Goal: Communication & Community: Answer question/provide support

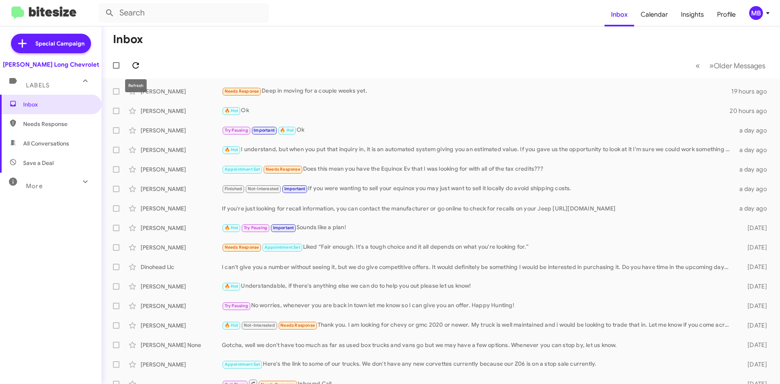
click at [130, 60] on button at bounding box center [136, 65] width 16 height 16
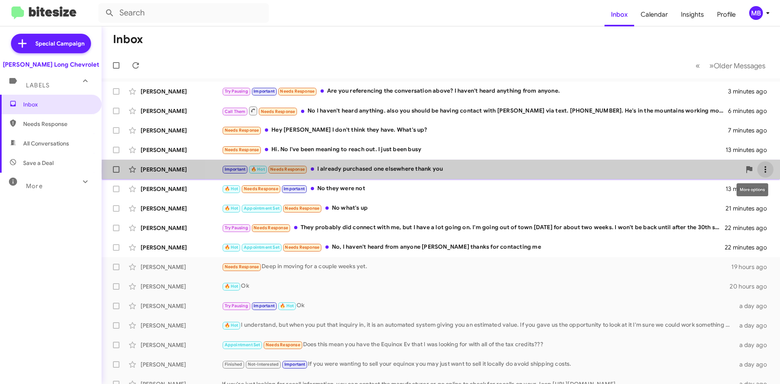
click at [765, 171] on icon at bounding box center [766, 169] width 2 height 7
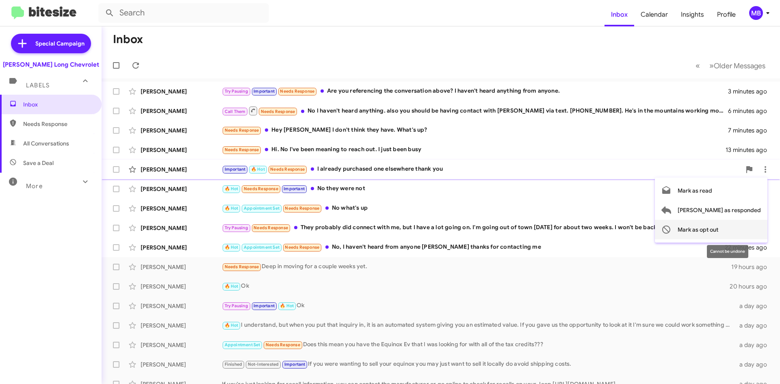
click at [719, 228] on span "Mark as opt out" at bounding box center [698, 230] width 41 height 20
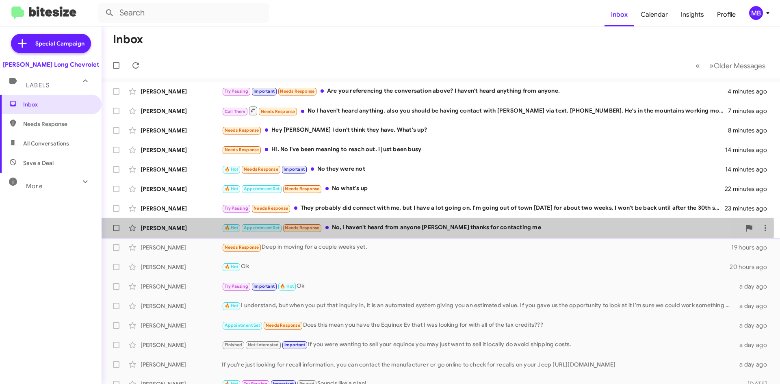
click at [391, 229] on div "🔥 Hot Appointment Set Needs Response No, I haven't heard from anyone [PERSON_NA…" at bounding box center [481, 227] width 519 height 9
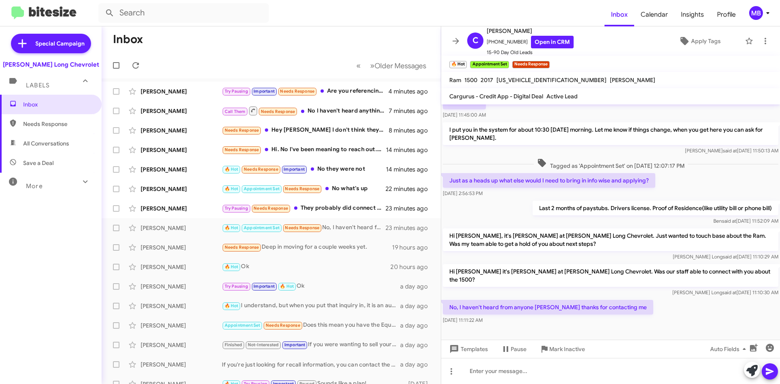
scroll to position [103, 0]
drag, startPoint x: 508, startPoint y: 333, endPoint x: 505, endPoint y: 356, distance: 23.0
drag, startPoint x: 505, startPoint y: 356, endPoint x: 469, endPoint y: 324, distance: 48.1
click at [459, 269] on div "Hi [PERSON_NAME] it's [PERSON_NAME] at [PERSON_NAME] Long Chevrolet. Was our st…" at bounding box center [610, 280] width 339 height 36
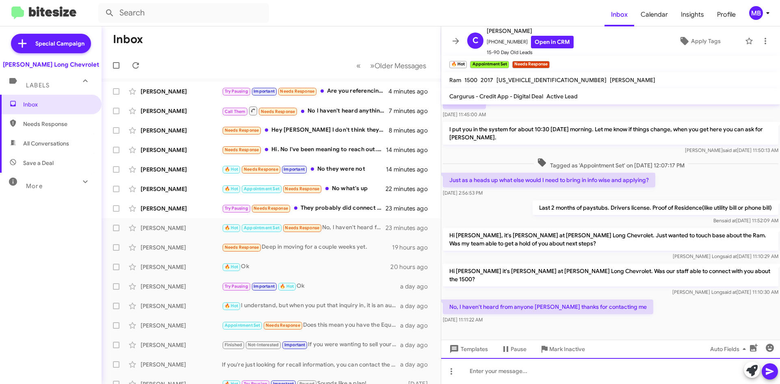
click at [523, 372] on div at bounding box center [610, 371] width 339 height 26
click at [544, 371] on div "I'm sorry about that." at bounding box center [610, 371] width 339 height 26
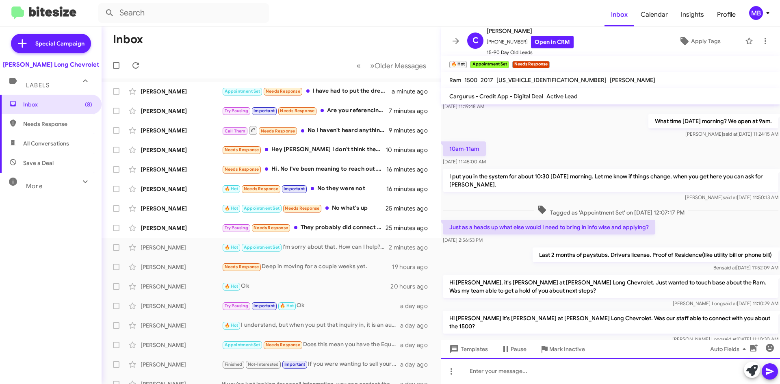
scroll to position [133, 0]
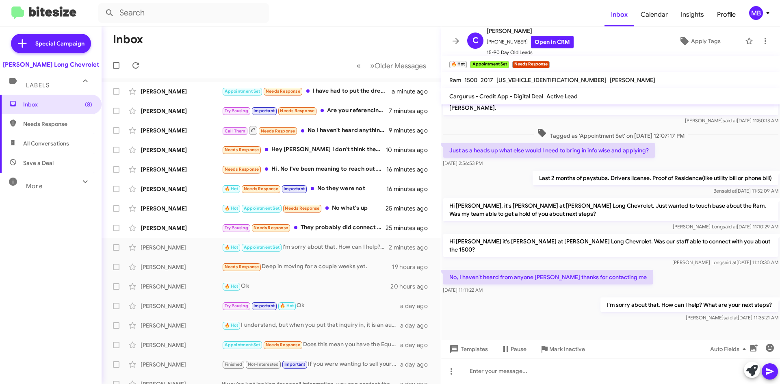
click at [39, 119] on span "Needs Response" at bounding box center [51, 124] width 102 height 20
type input "in:needs-response"
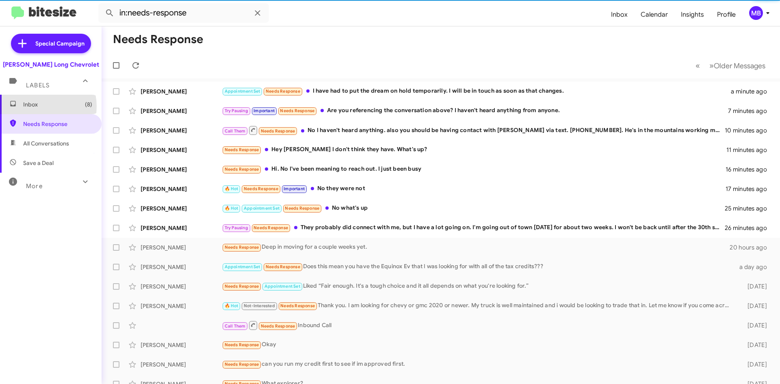
click at [37, 106] on span "Inbox (8)" at bounding box center [57, 104] width 69 height 8
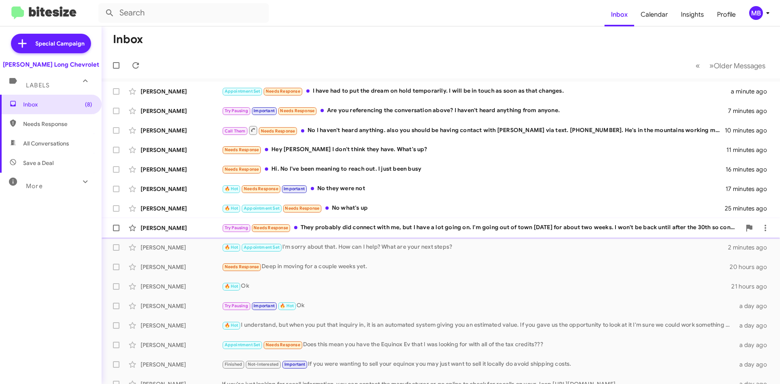
click at [376, 229] on div "Try Pausing Needs Response They probably did connect with me, but I have a lot …" at bounding box center [481, 227] width 519 height 9
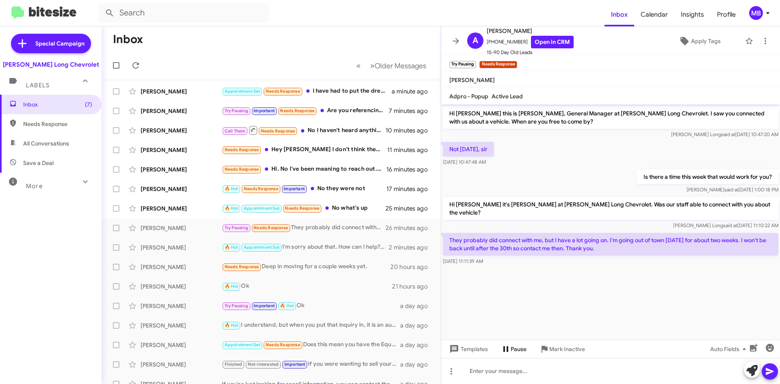
click at [509, 348] on icon at bounding box center [506, 349] width 10 height 10
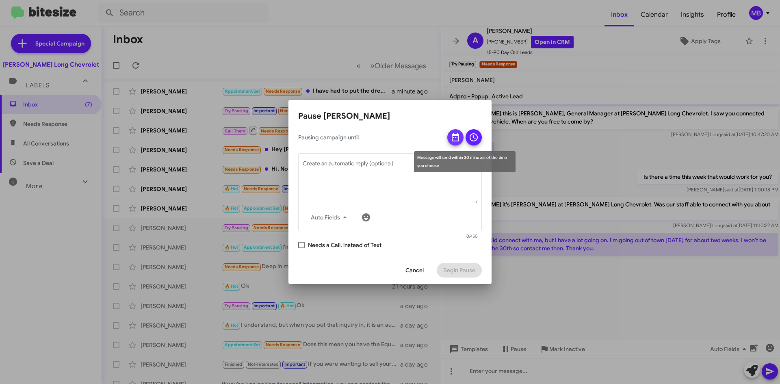
click at [455, 134] on icon at bounding box center [455, 137] width 7 height 8
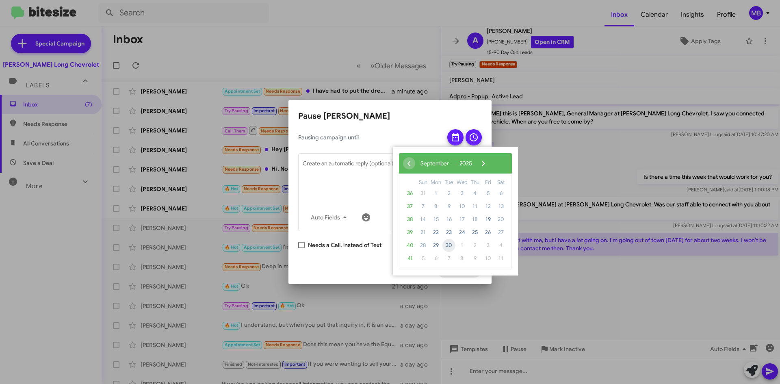
click at [452, 246] on span "30" at bounding box center [449, 245] width 13 height 13
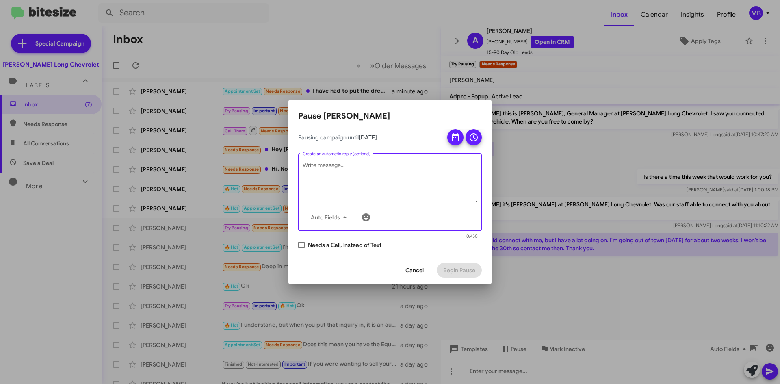
click at [376, 165] on textarea "Create an automatic reply (optional)" at bounding box center [390, 182] width 175 height 42
type textarea "Hi [PERSON_NAME], I hope your trip went well! When could you stop by to take a …"
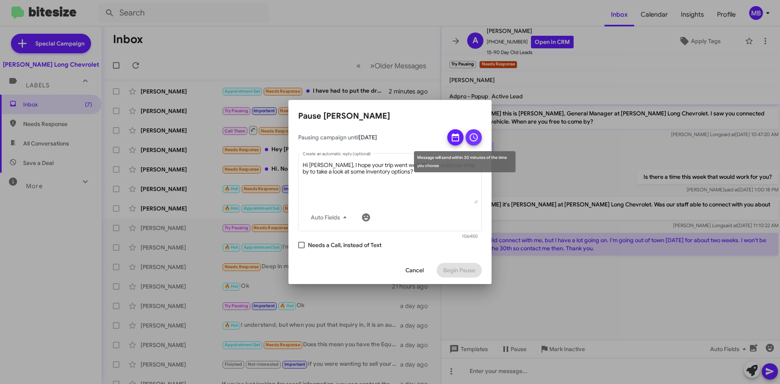
click at [469, 141] on button at bounding box center [474, 137] width 16 height 16
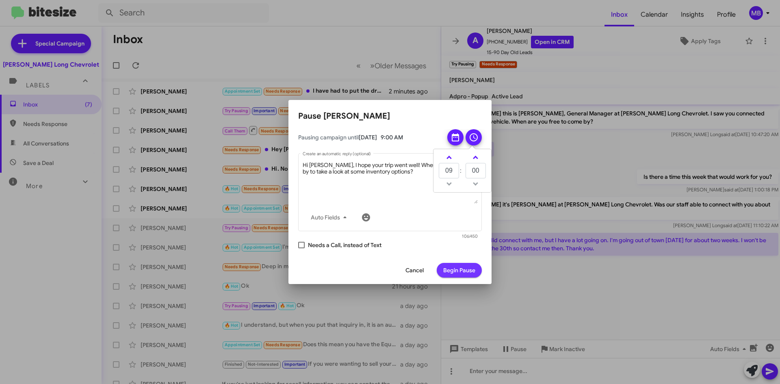
click at [454, 270] on span "Begin Pause" at bounding box center [459, 270] width 32 height 15
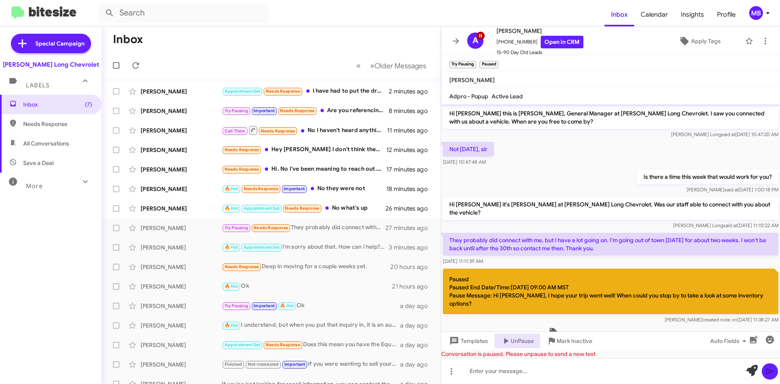
click at [54, 120] on span "Needs Response" at bounding box center [57, 124] width 69 height 8
type input "in:needs-response"
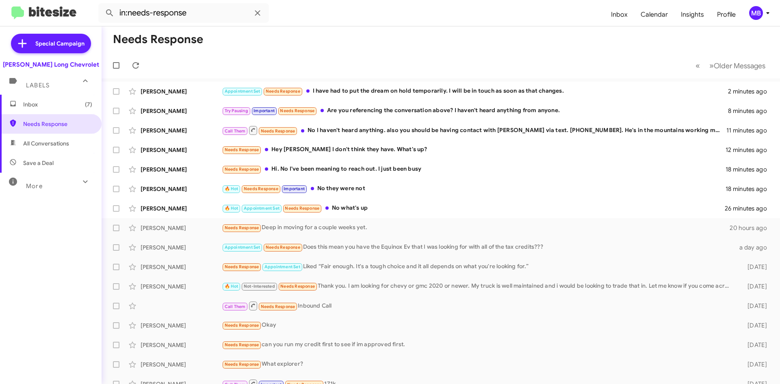
click at [55, 104] on span "Inbox (7)" at bounding box center [57, 104] width 69 height 8
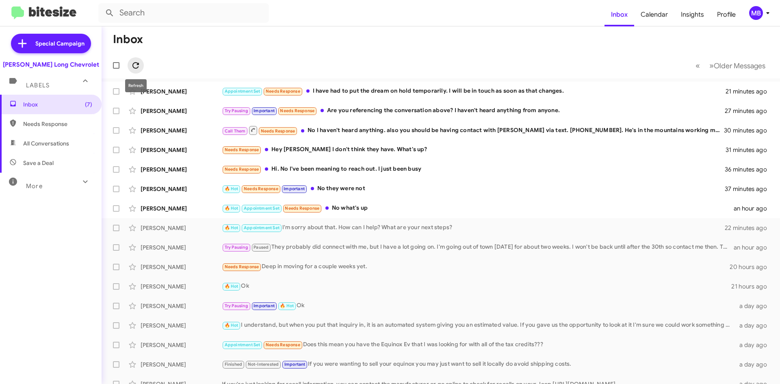
click at [136, 65] on icon at bounding box center [136, 66] width 10 height 10
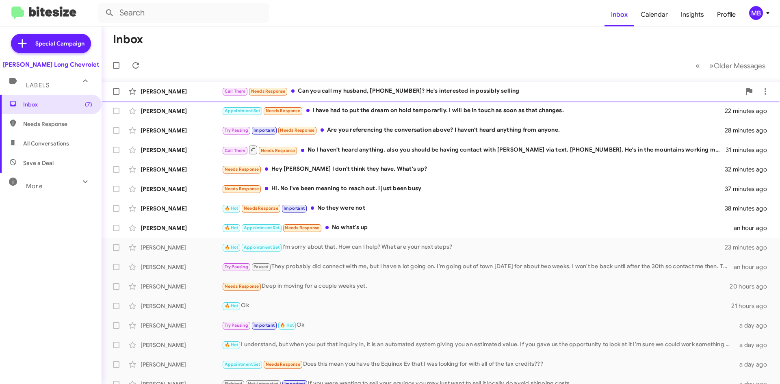
click at [539, 89] on div "Call Them Needs Response Can you call my husband, [PHONE_NUMBER]? He's interest…" at bounding box center [481, 91] width 519 height 9
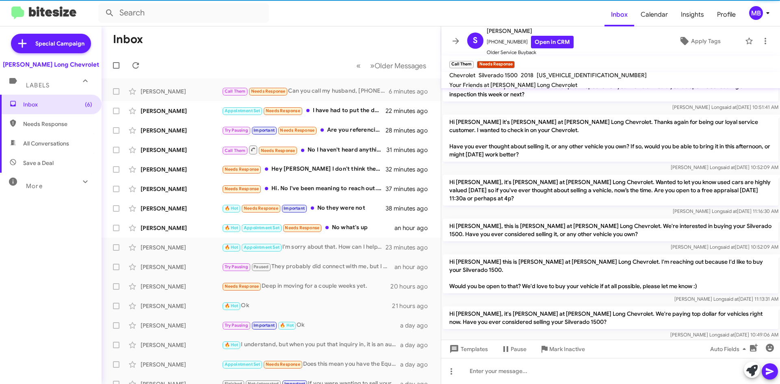
scroll to position [191, 0]
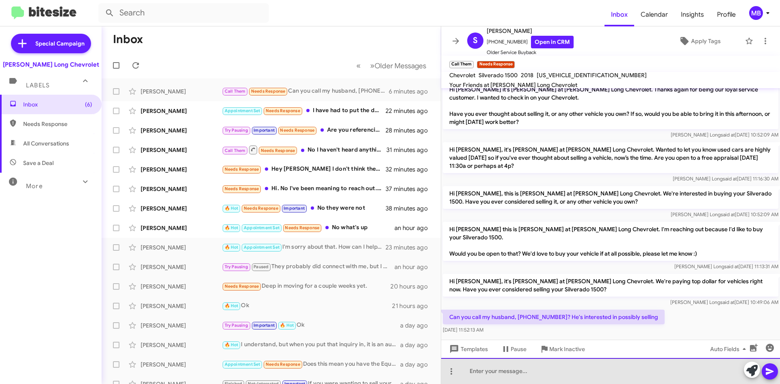
click at [583, 370] on div at bounding box center [610, 371] width 339 height 26
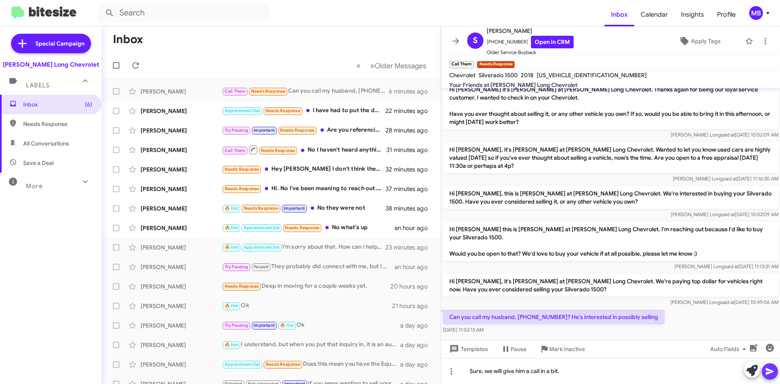
click at [767, 370] on icon at bounding box center [770, 371] width 8 height 7
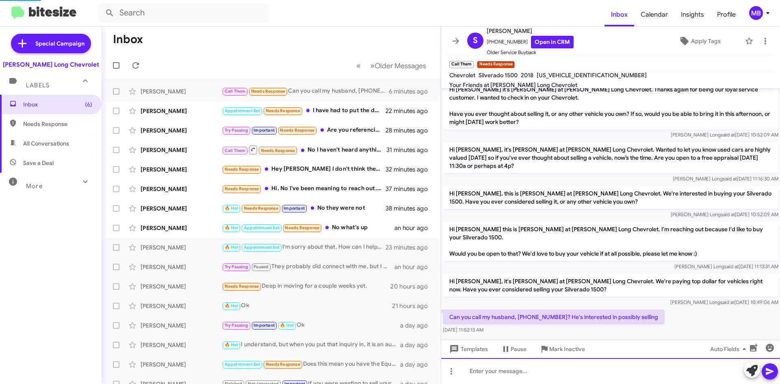
scroll to position [0, 0]
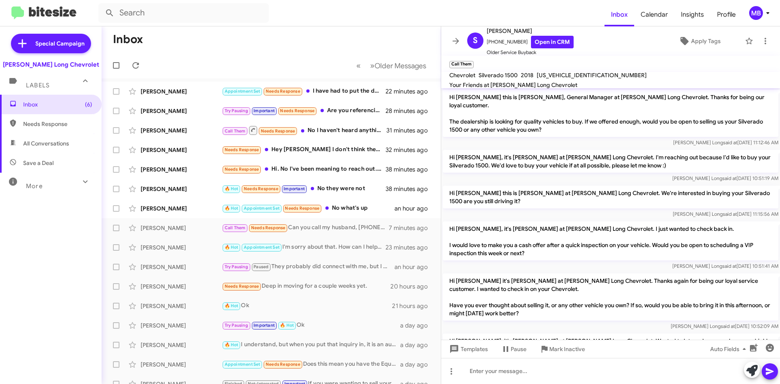
click at [52, 126] on span "Needs Response" at bounding box center [57, 124] width 69 height 8
type input "in:needs-response"
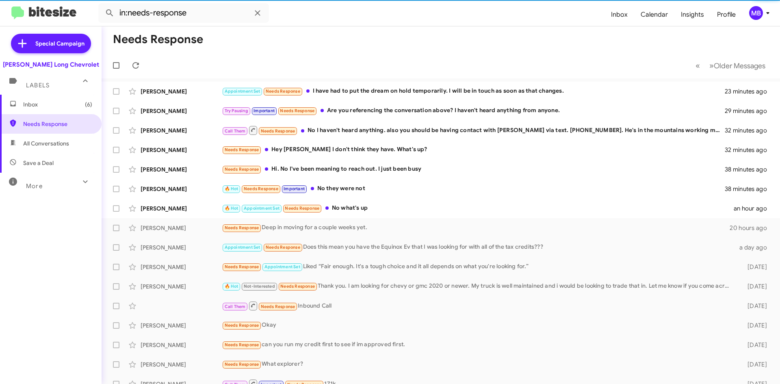
click at [59, 110] on span "Inbox (6)" at bounding box center [51, 105] width 102 height 20
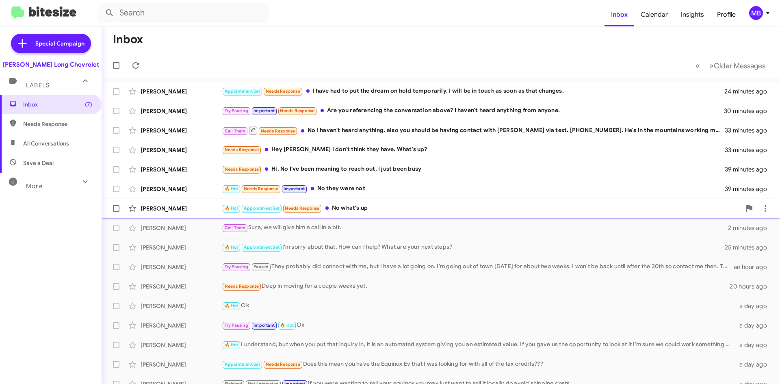
click at [368, 213] on div "🔥 Hot Appointment Set Needs Response No what's up" at bounding box center [481, 208] width 519 height 9
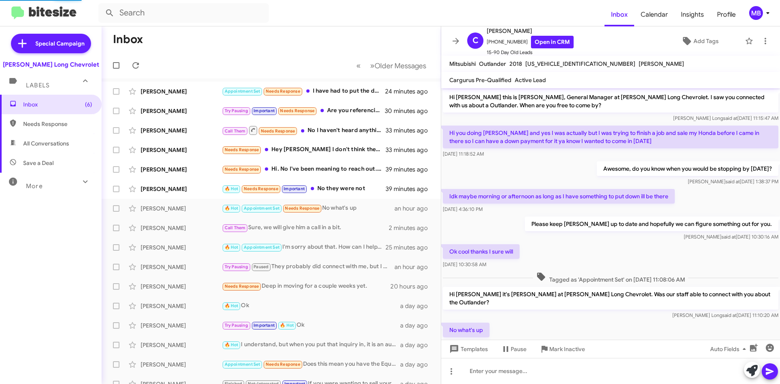
scroll to position [19, 0]
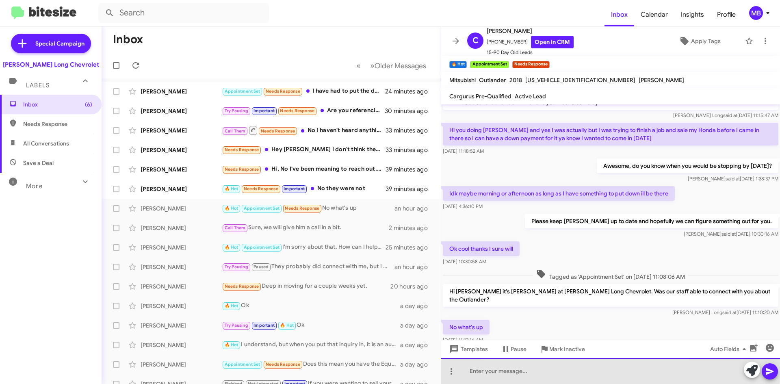
click at [580, 369] on div at bounding box center [610, 371] width 339 height 26
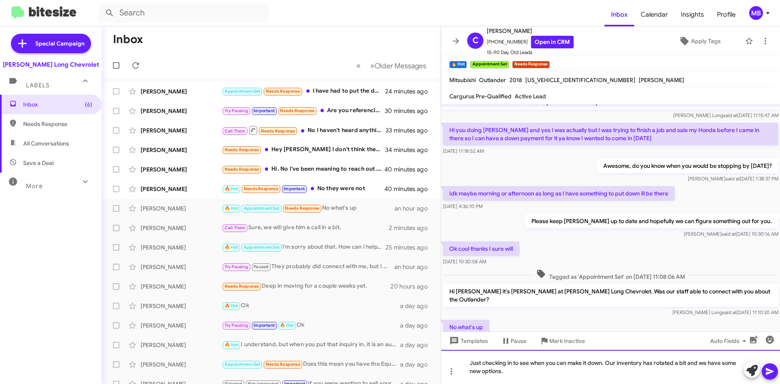
click at [604, 365] on div "Just checking in to see when you can make it down. Our inventory has rotated a …" at bounding box center [610, 367] width 339 height 34
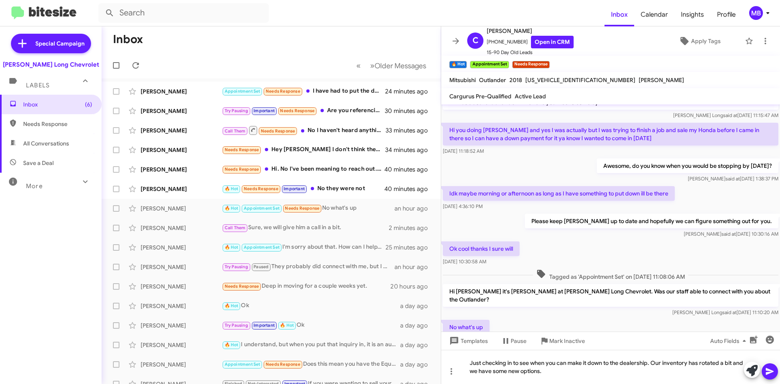
click at [769, 371] on icon at bounding box center [770, 371] width 8 height 7
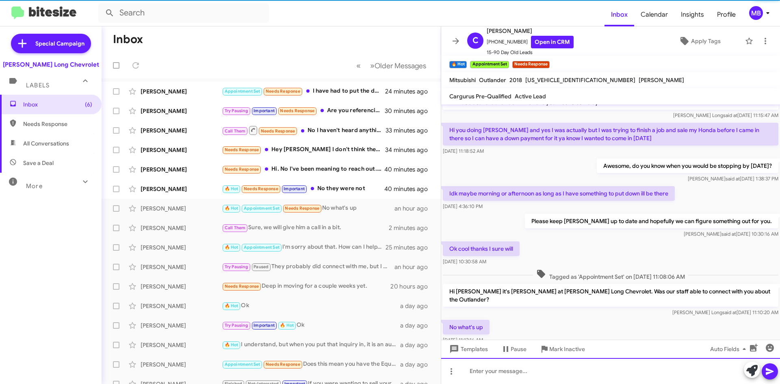
scroll to position [73, 0]
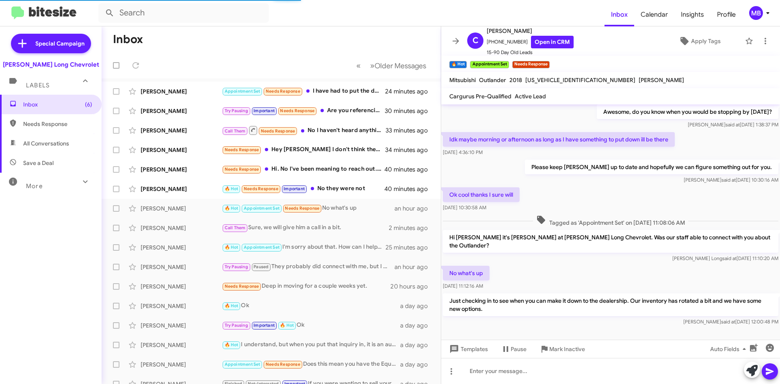
click at [59, 127] on span "Needs Response" at bounding box center [57, 124] width 69 height 8
type input "in:needs-response"
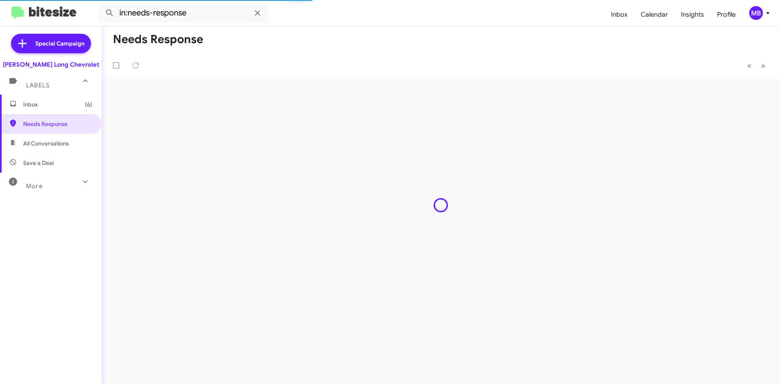
click at [72, 89] on div "Labels" at bounding box center [43, 81] width 72 height 15
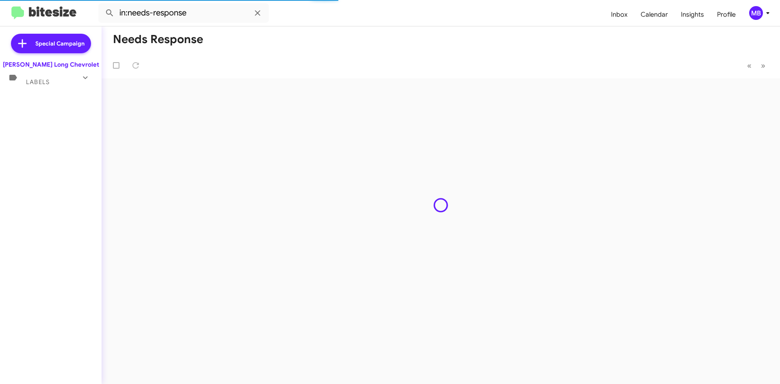
click at [65, 84] on div "Labels" at bounding box center [43, 78] width 72 height 15
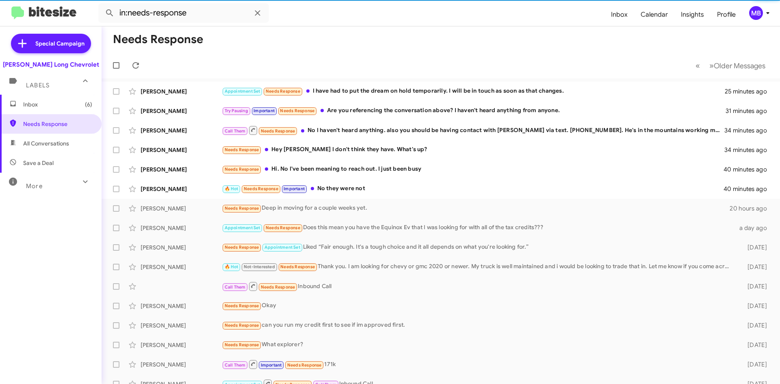
click at [66, 113] on span "Inbox (6)" at bounding box center [51, 105] width 102 height 20
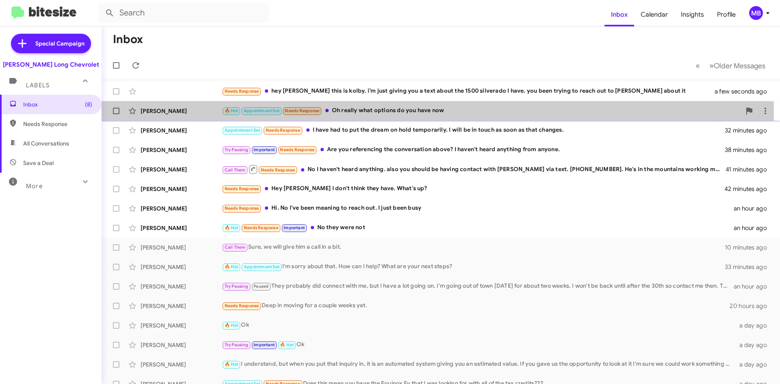
click at [381, 113] on div "🔥 Hot Appointment Set Needs Response Oh really what options do you have now" at bounding box center [481, 110] width 519 height 9
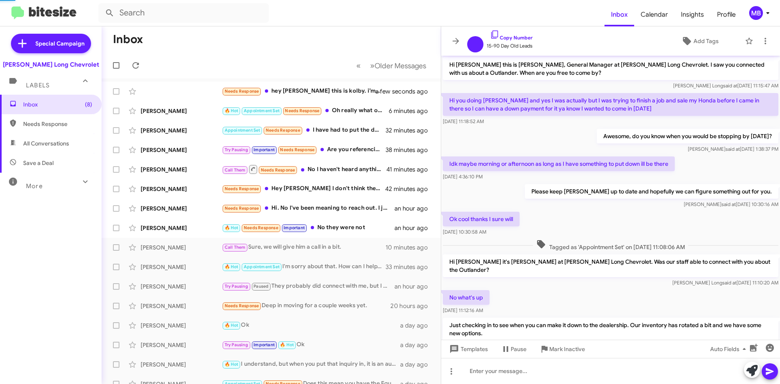
scroll to position [54, 0]
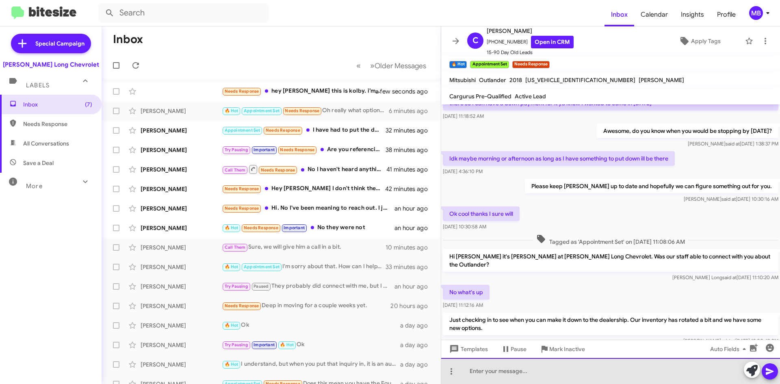
click at [552, 374] on div at bounding box center [610, 371] width 339 height 26
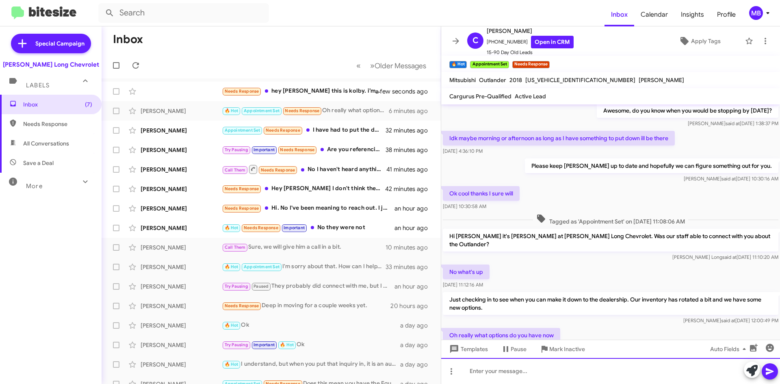
scroll to position [103, 0]
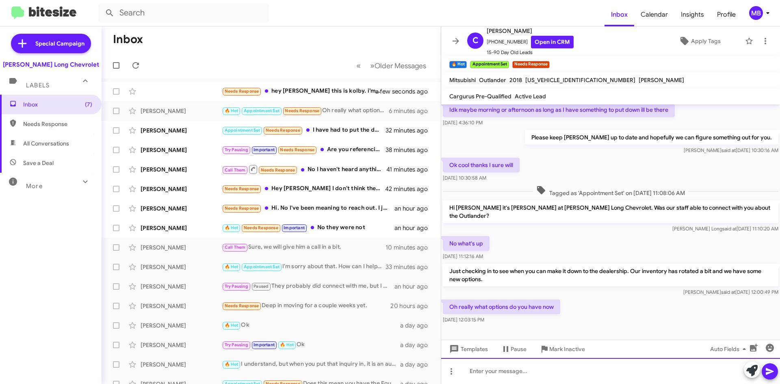
paste div
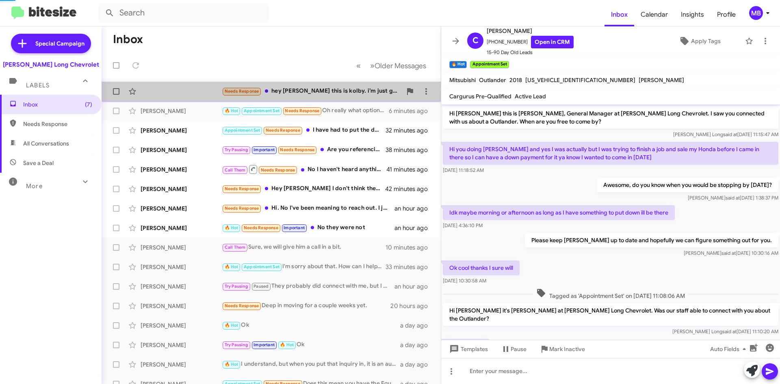
click at [330, 93] on div "Needs Response hey [PERSON_NAME] this is kolby. i’m just giving you a text abou…" at bounding box center [312, 91] width 180 height 9
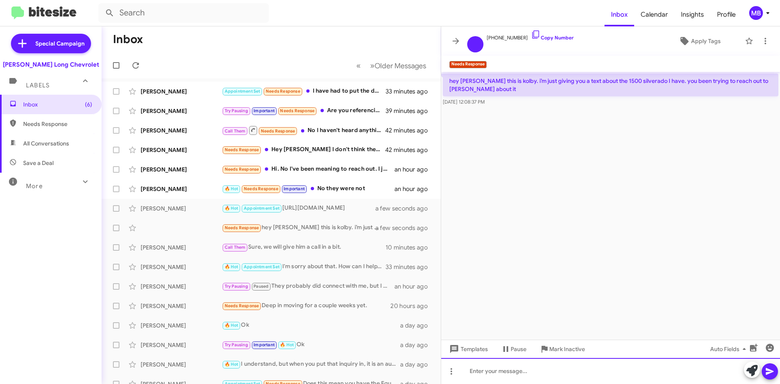
click at [596, 373] on div at bounding box center [610, 371] width 339 height 26
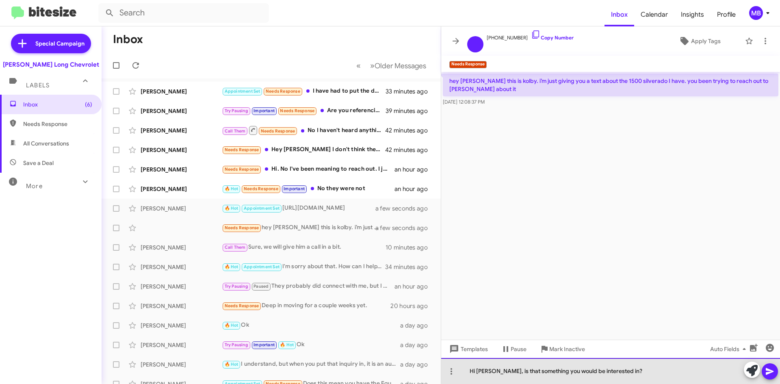
click at [616, 372] on div "Hi [PERSON_NAME], is that something you would be interested in?" at bounding box center [610, 371] width 339 height 26
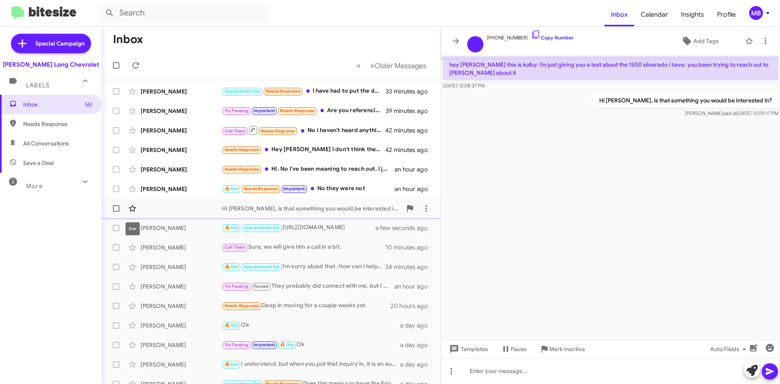
click at [135, 211] on icon at bounding box center [133, 209] width 10 height 10
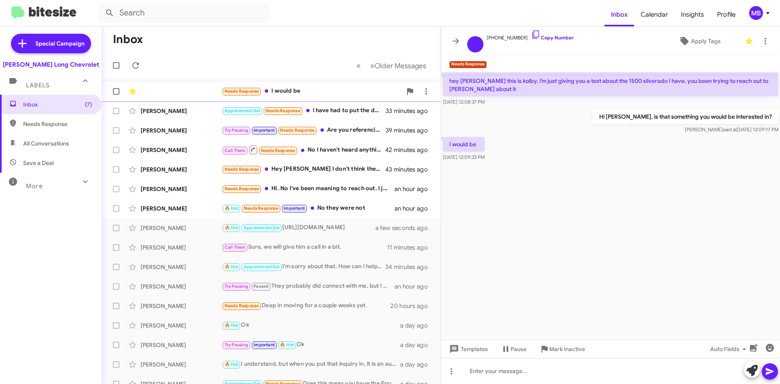
click at [333, 90] on div "Needs Response I would be" at bounding box center [312, 91] width 180 height 9
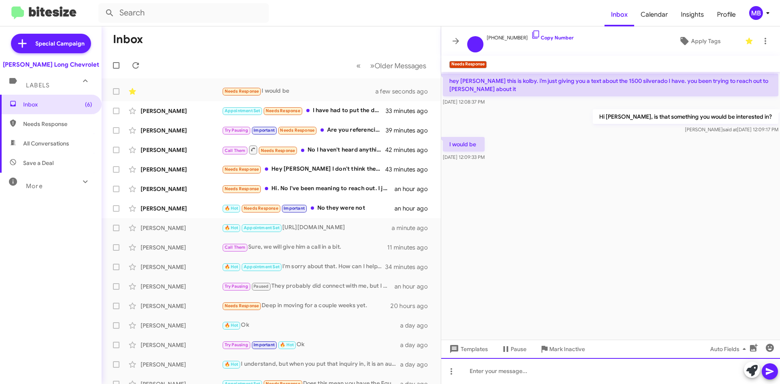
click at [585, 378] on div at bounding box center [610, 371] width 339 height 26
click at [510, 369] on div "Awesome" at bounding box center [610, 371] width 339 height 26
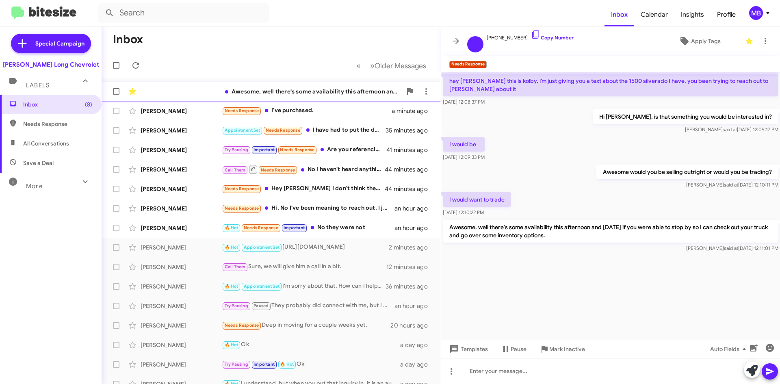
click at [281, 92] on div "Awesome, well there's some availability this afternoon and [DATE] if you were a…" at bounding box center [312, 91] width 180 height 8
click at [131, 61] on icon at bounding box center [136, 66] width 10 height 10
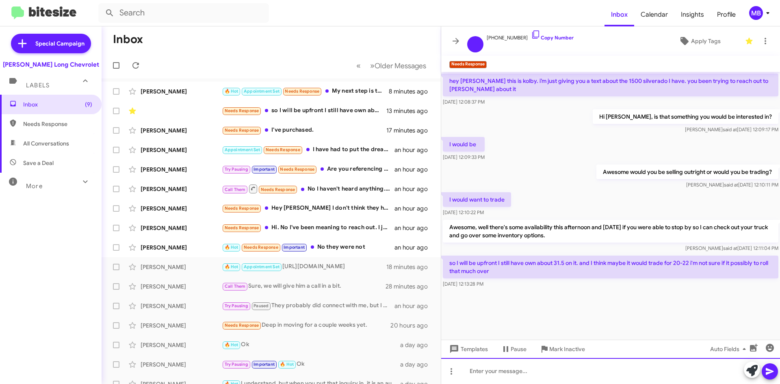
click at [549, 373] on div at bounding box center [610, 371] width 339 height 26
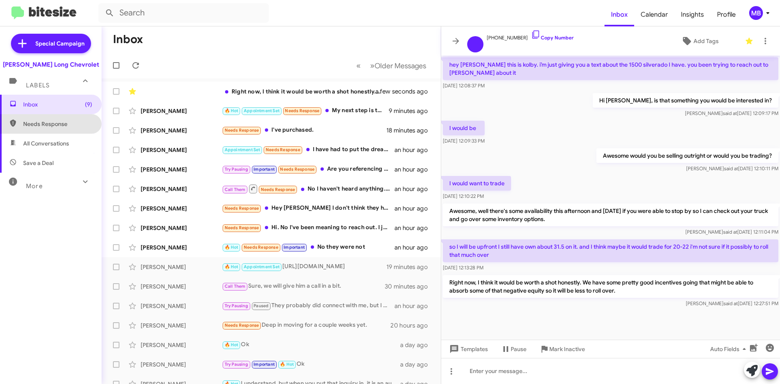
click at [51, 123] on span "Needs Response" at bounding box center [57, 124] width 69 height 8
type input "in:needs-response"
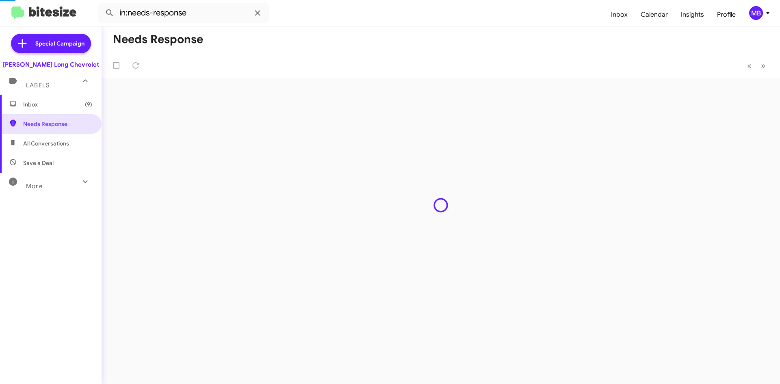
click at [53, 108] on span "Inbox (9)" at bounding box center [57, 104] width 69 height 8
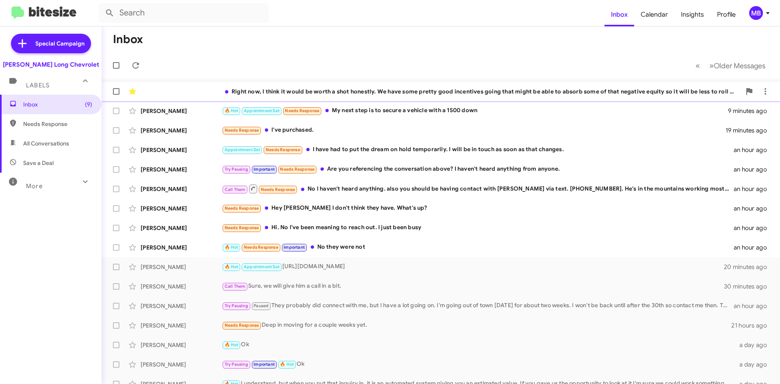
click at [349, 87] on div "Right now, I think it would be worth a shot honestly. We have some pretty good …" at bounding box center [441, 91] width 666 height 16
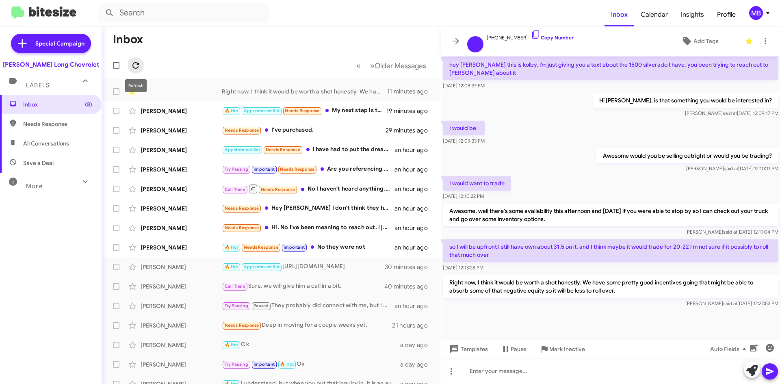
click at [133, 63] on icon at bounding box center [136, 66] width 10 height 10
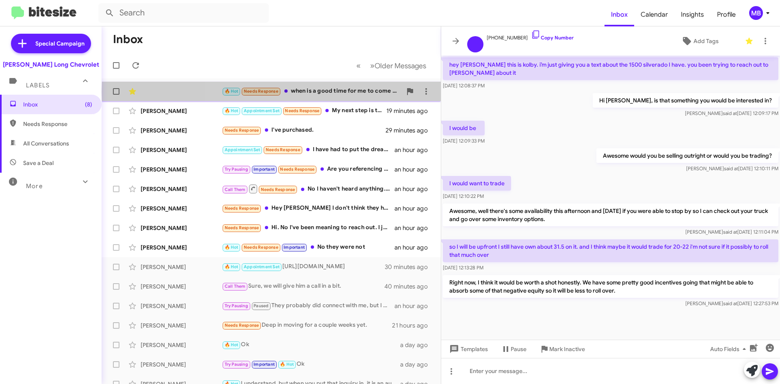
click at [350, 92] on div "🔥 Hot Needs Response when is a good time for me to come [DATE]?" at bounding box center [312, 91] width 180 height 9
click at [354, 91] on div "🔥 Hot Needs Response when is a good time for me to come [DATE]?" at bounding box center [312, 91] width 180 height 9
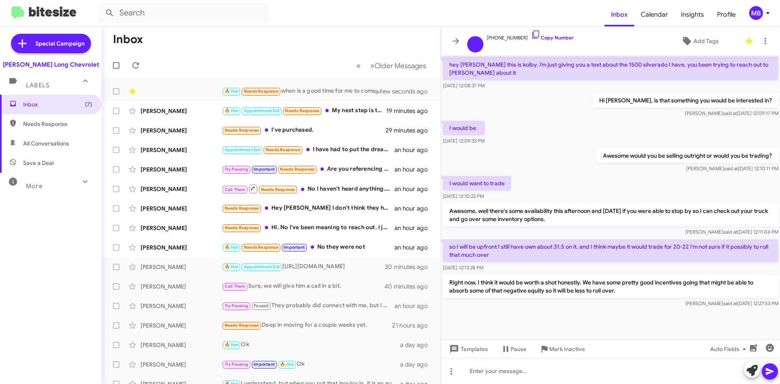
click at [58, 118] on span "Needs Response" at bounding box center [51, 124] width 102 height 20
type input "in:needs-response"
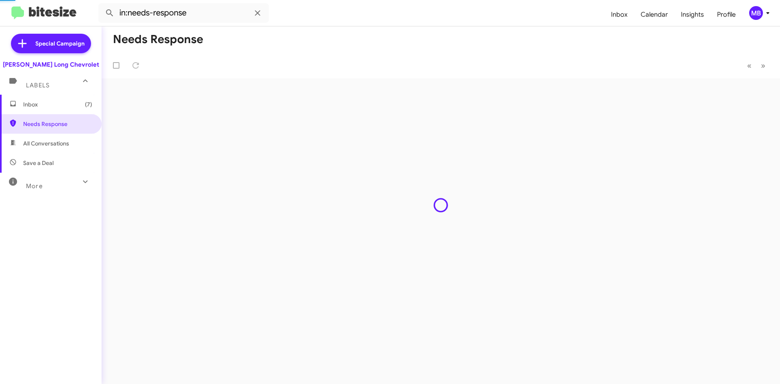
click at [61, 104] on span "Inbox (7)" at bounding box center [57, 104] width 69 height 8
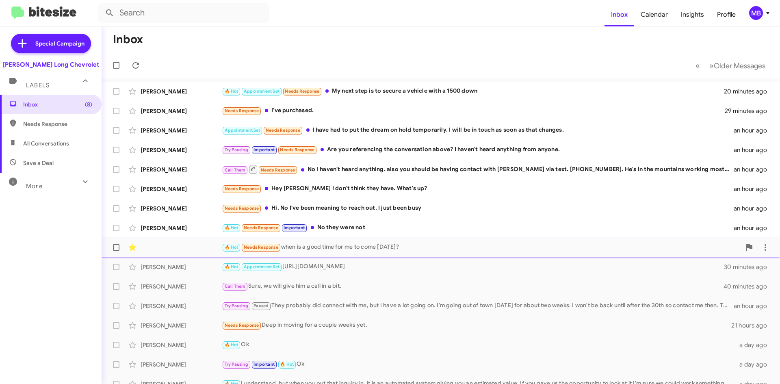
click at [388, 250] on div "🔥 Hot Needs Response when is a good time for me to come [DATE]?" at bounding box center [481, 247] width 519 height 9
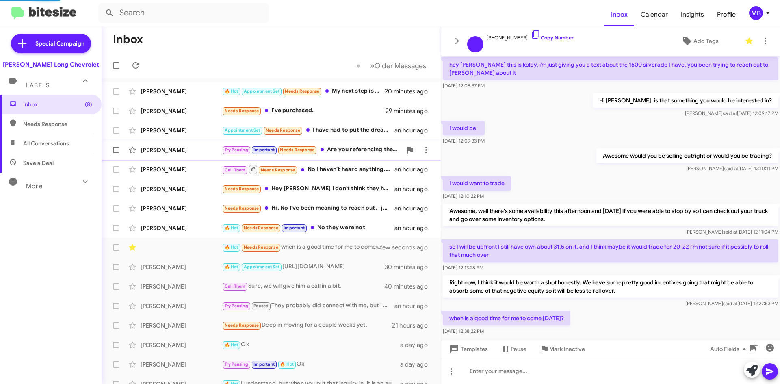
scroll to position [15, 0]
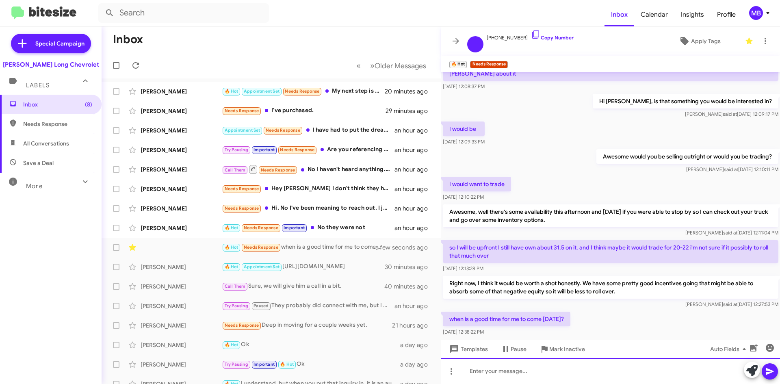
click at [614, 373] on div at bounding box center [610, 371] width 339 height 26
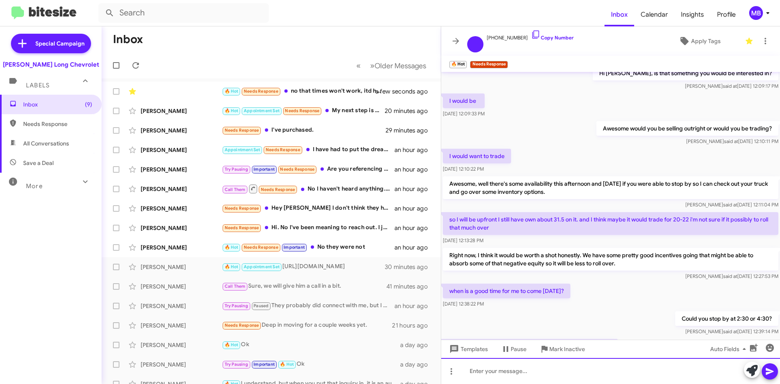
scroll to position [91, 0]
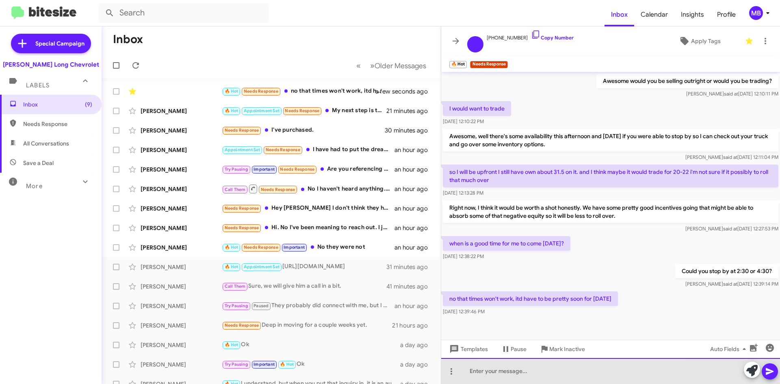
click at [578, 375] on div at bounding box center [610, 371] width 339 height 26
click at [488, 372] on div "Does 1pm work for you" at bounding box center [610, 371] width 339 height 26
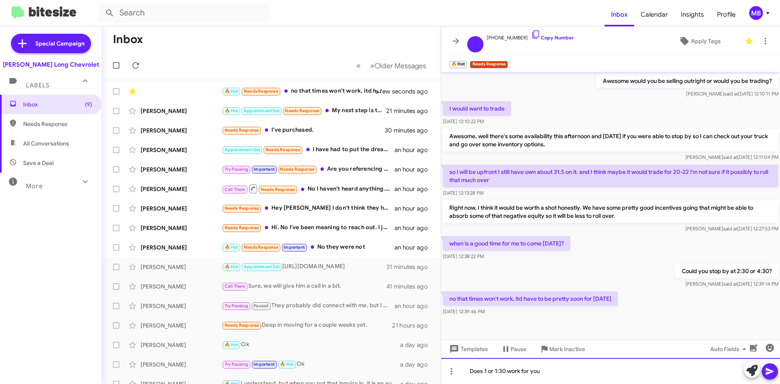
click at [548, 371] on div "Does 1 or 1:30 work for you" at bounding box center [610, 371] width 339 height 26
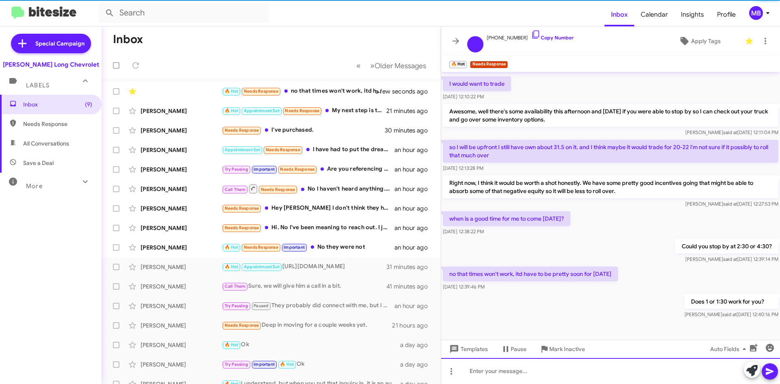
scroll to position [121, 0]
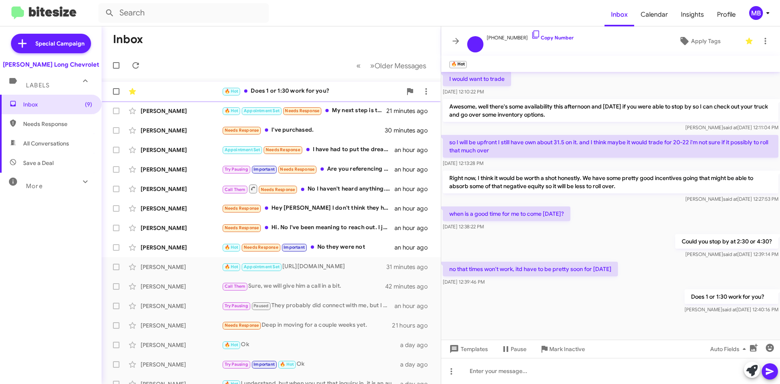
click at [324, 88] on div "🔥 Hot Does 1 or 1:30 work for you?" at bounding box center [312, 91] width 180 height 9
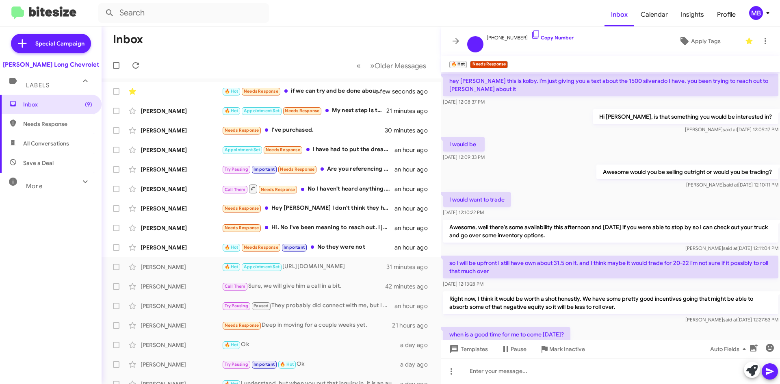
scroll to position [150, 0]
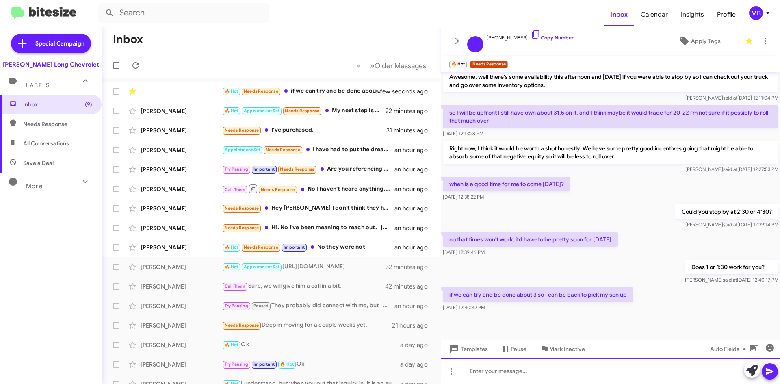
click at [567, 376] on div at bounding box center [610, 371] width 339 height 26
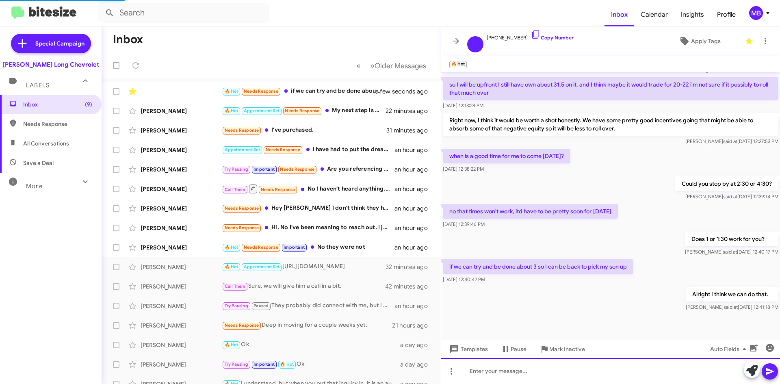
scroll to position [180, 0]
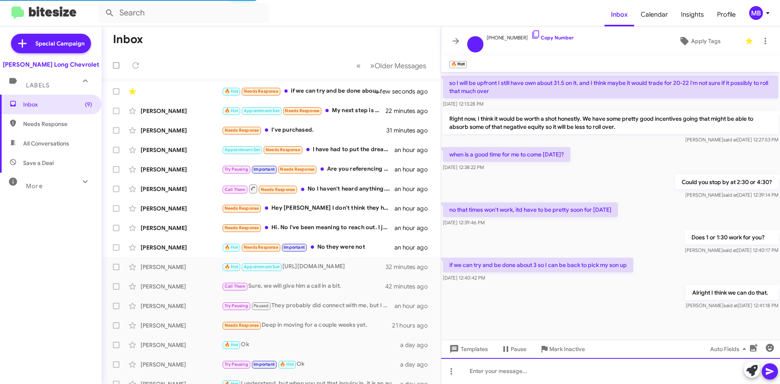
click at [652, 376] on div at bounding box center [610, 371] width 339 height 26
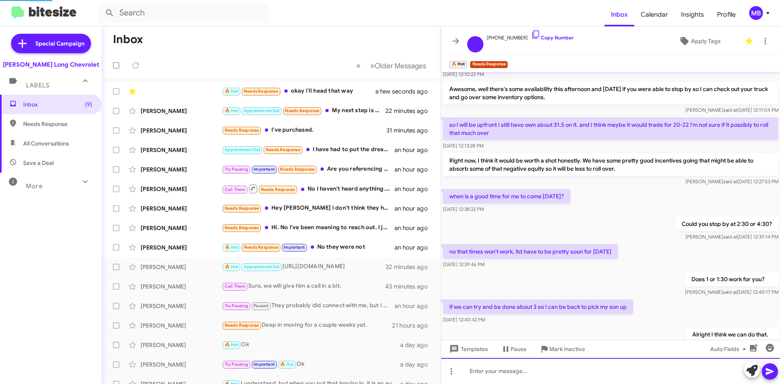
scroll to position [239, 0]
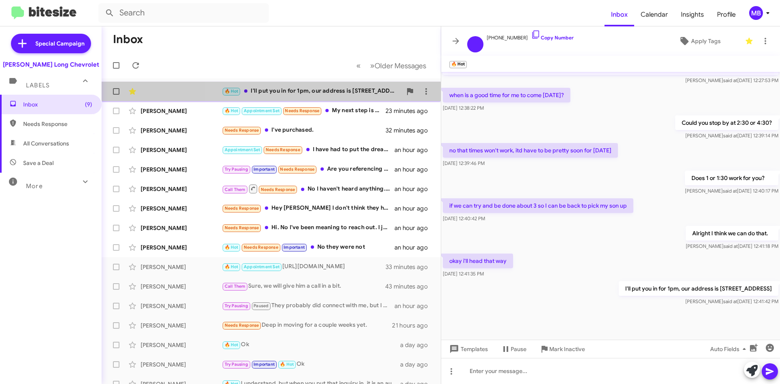
click at [293, 87] on div "🔥 Hot I'll put you in for 1pm, our address is [STREET_ADDRESS]" at bounding box center [312, 91] width 180 height 9
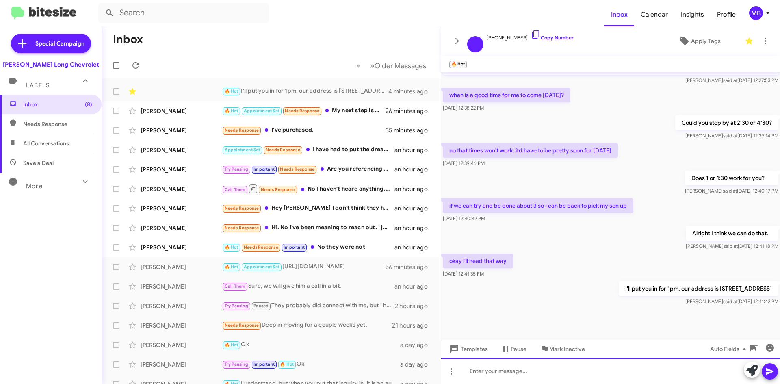
click at [568, 364] on div at bounding box center [610, 371] width 339 height 26
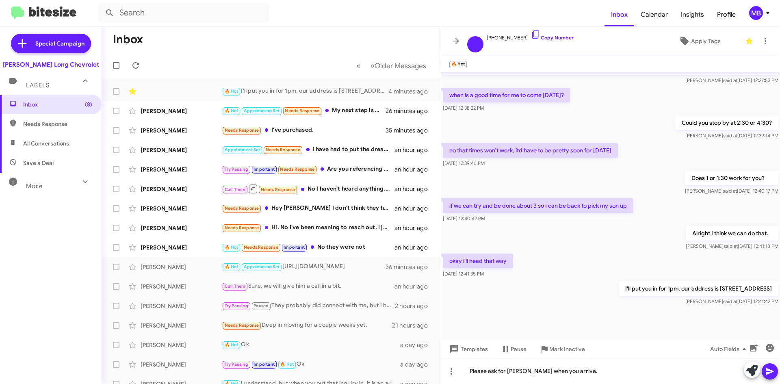
click at [771, 370] on icon at bounding box center [770, 371] width 8 height 7
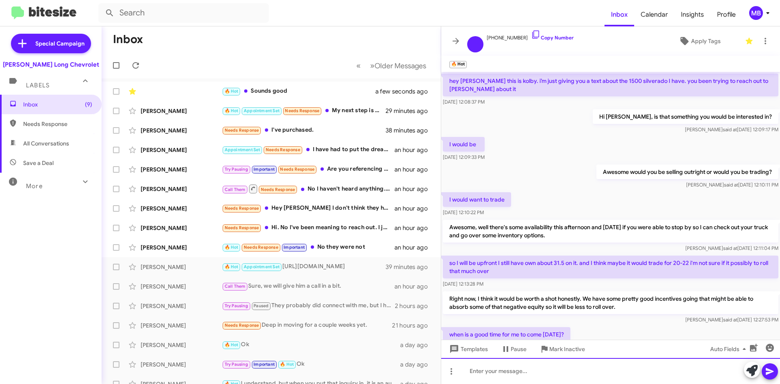
scroll to position [299, 0]
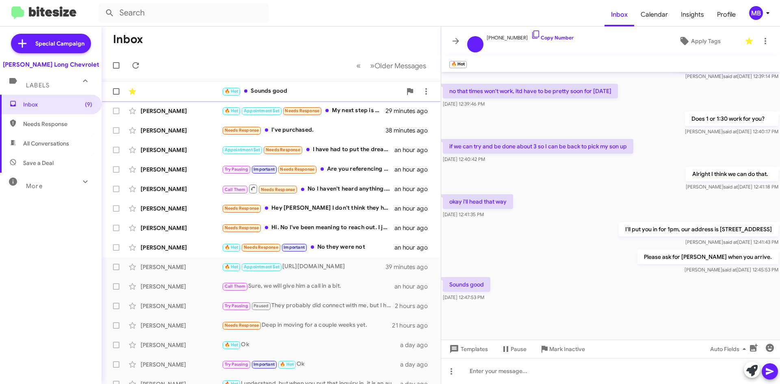
click at [306, 86] on div "🔥 Hot Sounds good a few seconds ago" at bounding box center [271, 91] width 326 height 16
click at [39, 124] on span "Needs Response" at bounding box center [57, 124] width 69 height 8
type input "in:needs-response"
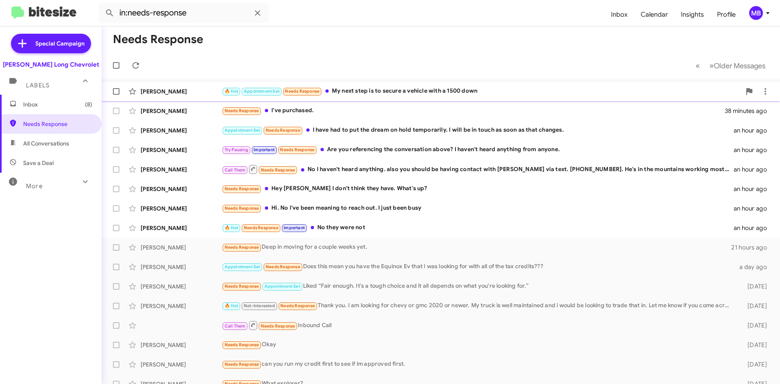
click at [574, 90] on div "🔥 Hot Appointment Set Needs Response My next step is to secure a vehicle with a…" at bounding box center [481, 91] width 519 height 9
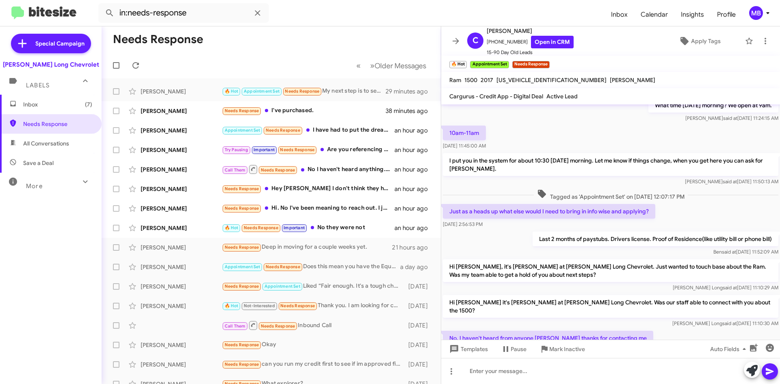
scroll to position [162, 0]
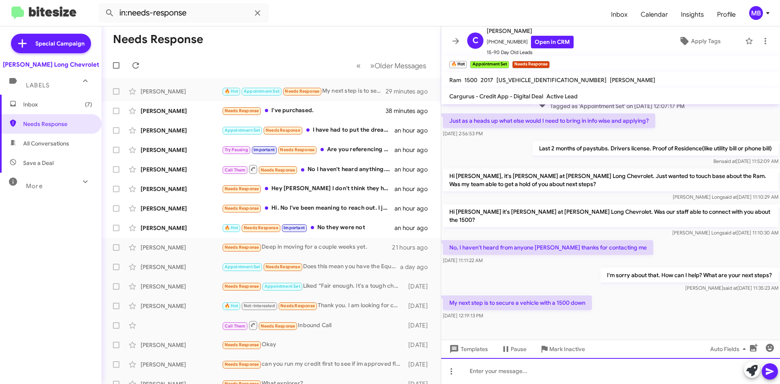
click at [616, 373] on div at bounding box center [610, 371] width 339 height 26
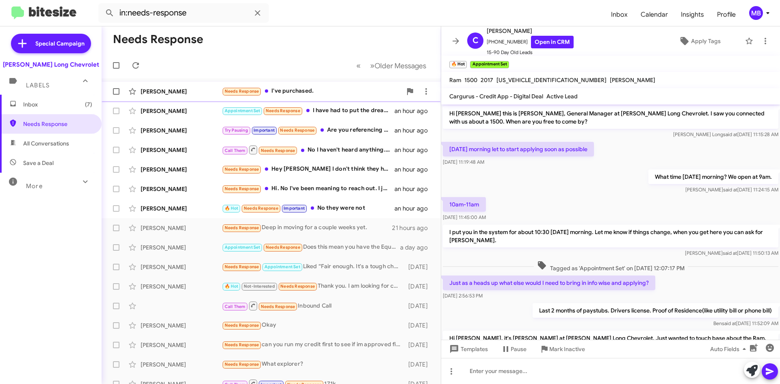
click at [319, 89] on div "Needs Response I've purchased." at bounding box center [312, 91] width 180 height 9
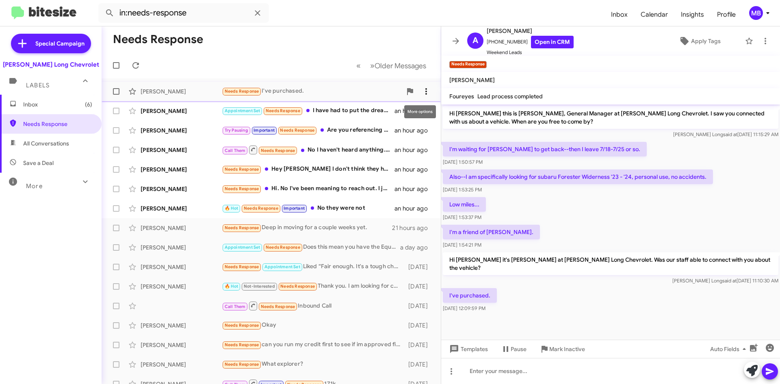
click at [424, 93] on icon at bounding box center [427, 92] width 10 height 10
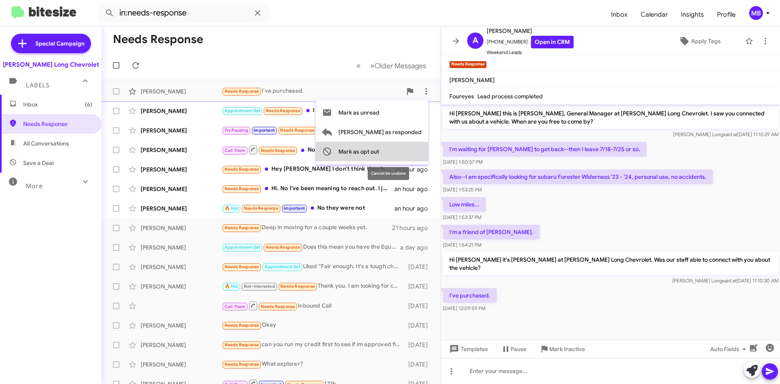
click at [413, 150] on button "Mark as opt out" at bounding box center [372, 152] width 113 height 20
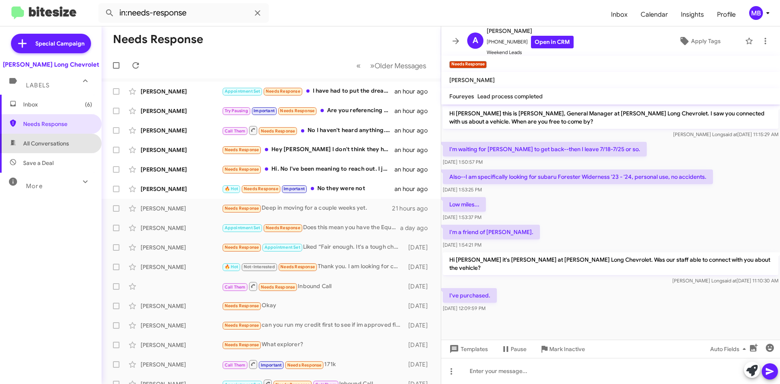
click at [65, 138] on span "All Conversations" at bounding box center [51, 144] width 102 height 20
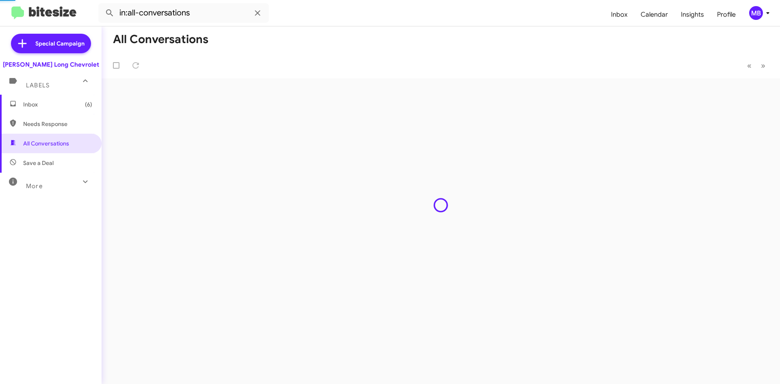
click at [71, 127] on span "Needs Response" at bounding box center [57, 124] width 69 height 8
type input "in:needs-response"
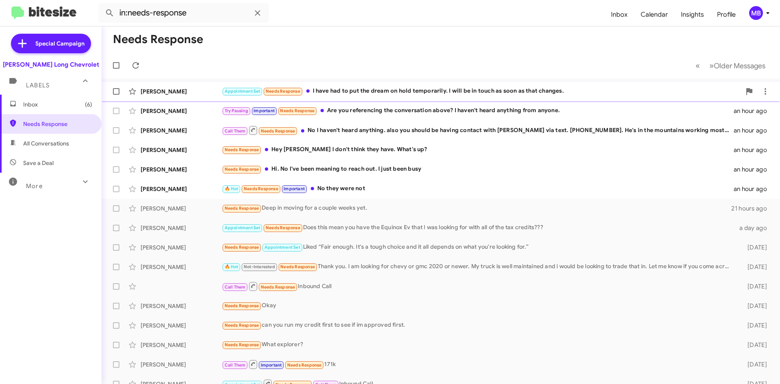
click at [466, 95] on div "Appointment Set Needs Response I have had to put the dream on hold temporarily.…" at bounding box center [481, 91] width 519 height 9
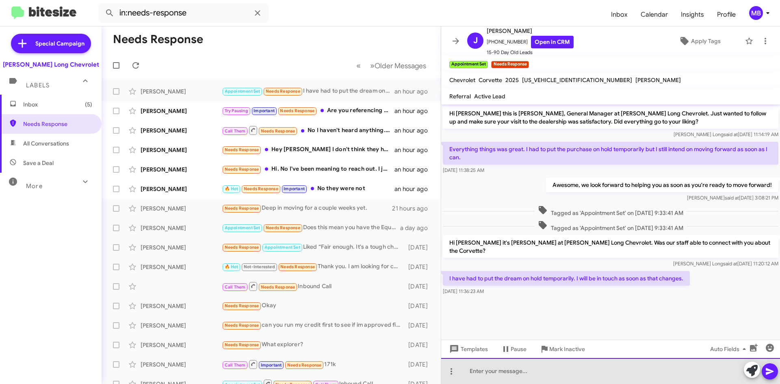
click at [559, 359] on div at bounding box center [610, 371] width 339 height 26
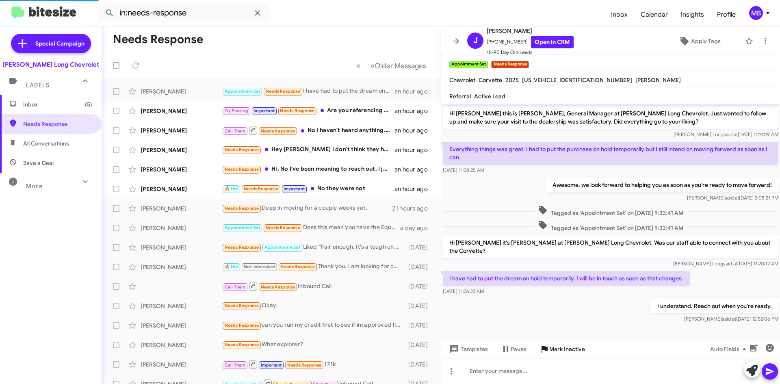
click at [562, 351] on span "Mark Inactive" at bounding box center [568, 349] width 36 height 15
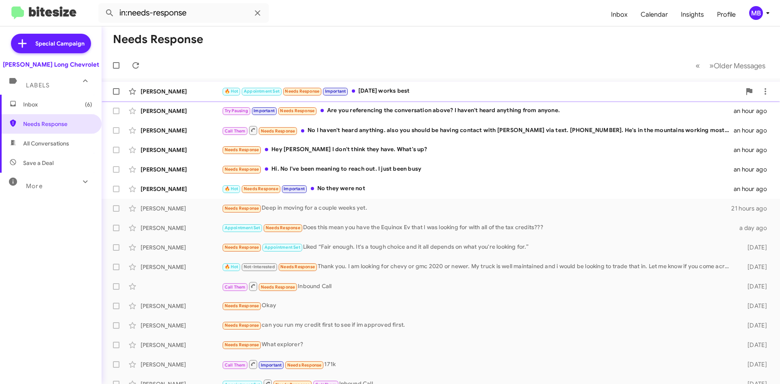
click at [537, 92] on div "🔥 Hot Appointment Set Needs Response Important [DATE] works best" at bounding box center [481, 91] width 519 height 9
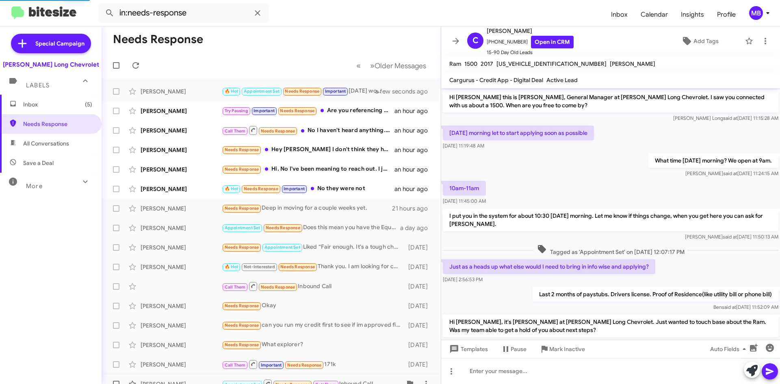
scroll to position [205, 0]
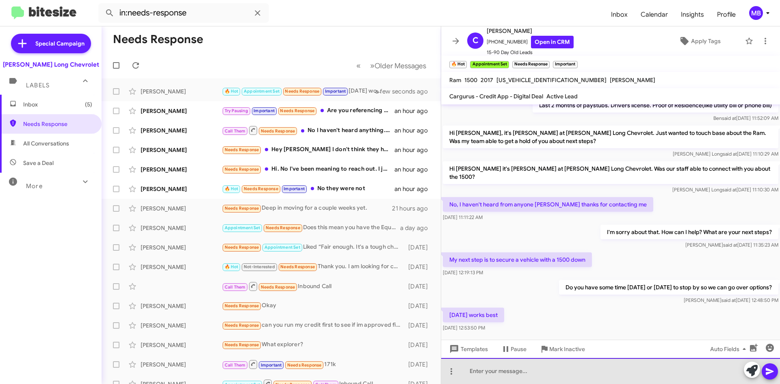
click at [513, 382] on div at bounding box center [610, 371] width 339 height 26
click at [559, 375] on div "Sounds good. Does 11:30a or 2p" at bounding box center [610, 371] width 339 height 26
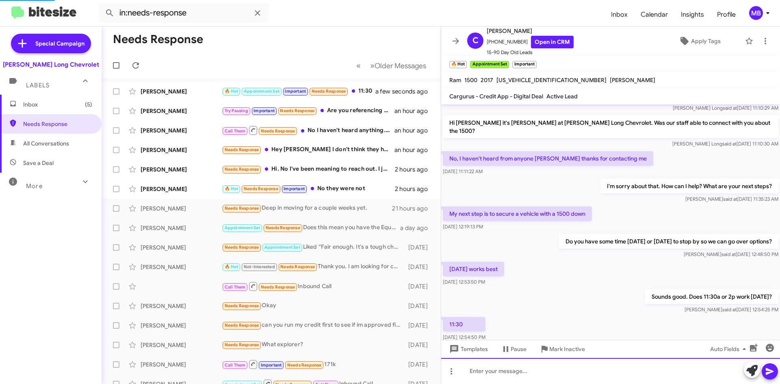
scroll to position [0, 0]
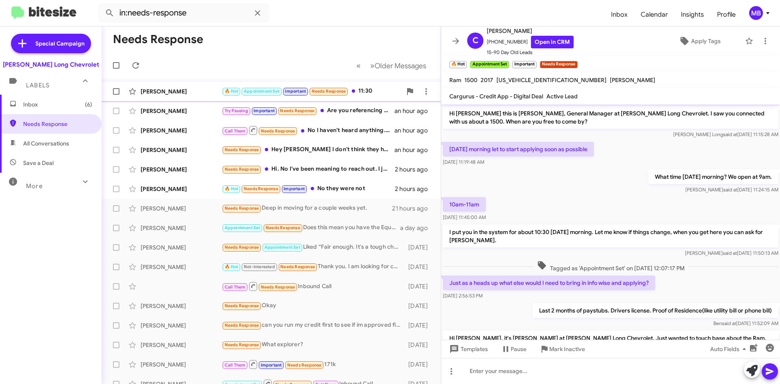
click at [367, 88] on div "🔥 Hot Appointment Set Important Needs Response 11:30" at bounding box center [312, 91] width 180 height 9
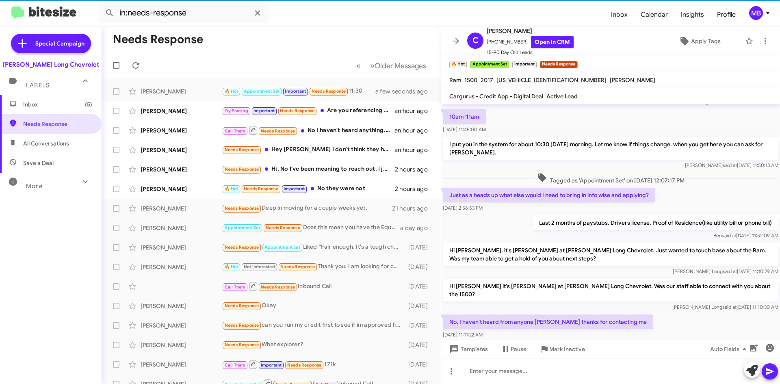
scroll to position [281, 0]
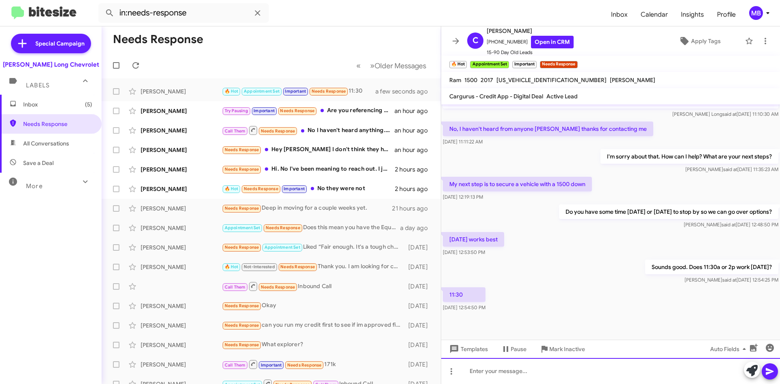
click at [570, 372] on div at bounding box center [610, 371] width 339 height 26
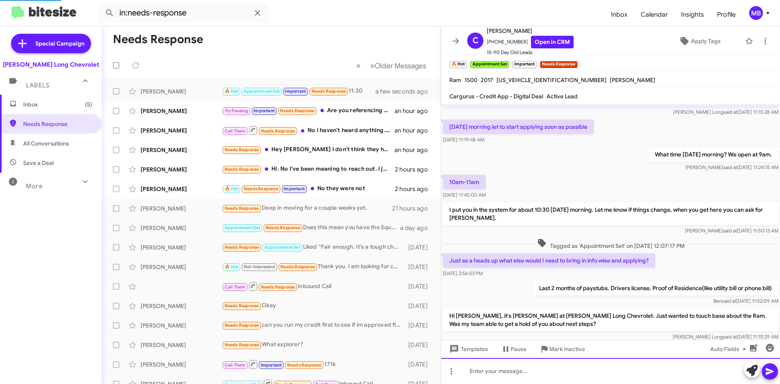
scroll to position [41, 0]
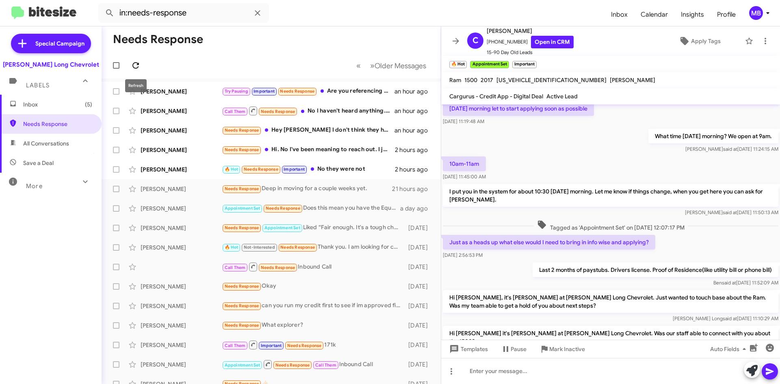
click at [139, 69] on icon at bounding box center [136, 66] width 10 height 10
click at [33, 137] on span "All Conversations" at bounding box center [51, 144] width 102 height 20
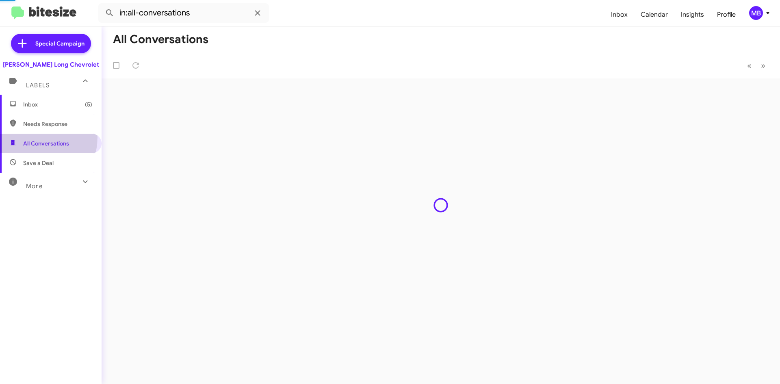
click at [36, 124] on span "Needs Response" at bounding box center [57, 124] width 69 height 8
type input "in:needs-response"
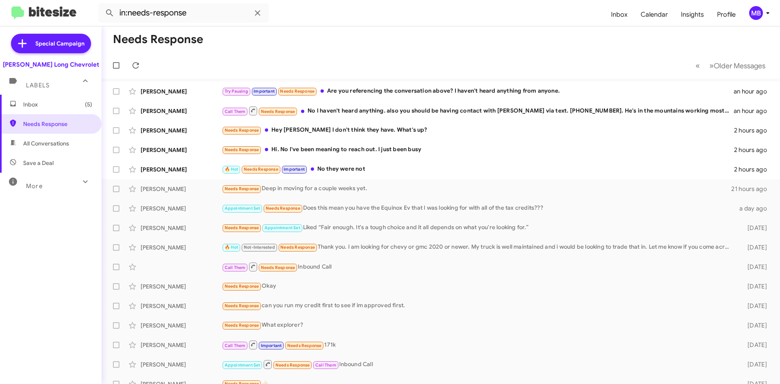
click at [53, 102] on span "Inbox (5)" at bounding box center [57, 104] width 69 height 8
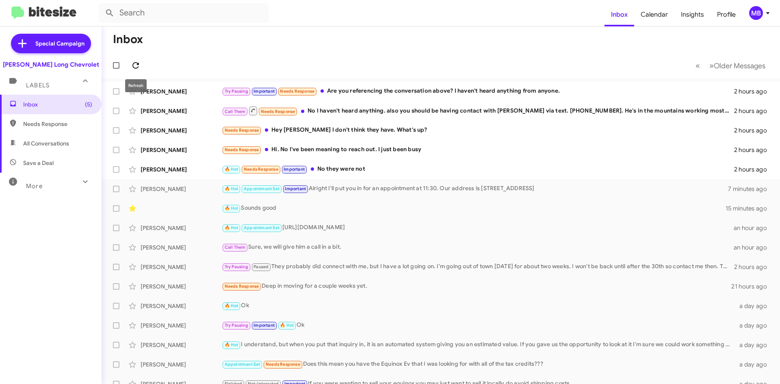
click at [139, 71] on button at bounding box center [136, 65] width 16 height 16
click at [139, 67] on icon at bounding box center [136, 66] width 10 height 10
